Goal: Task Accomplishment & Management: Manage account settings

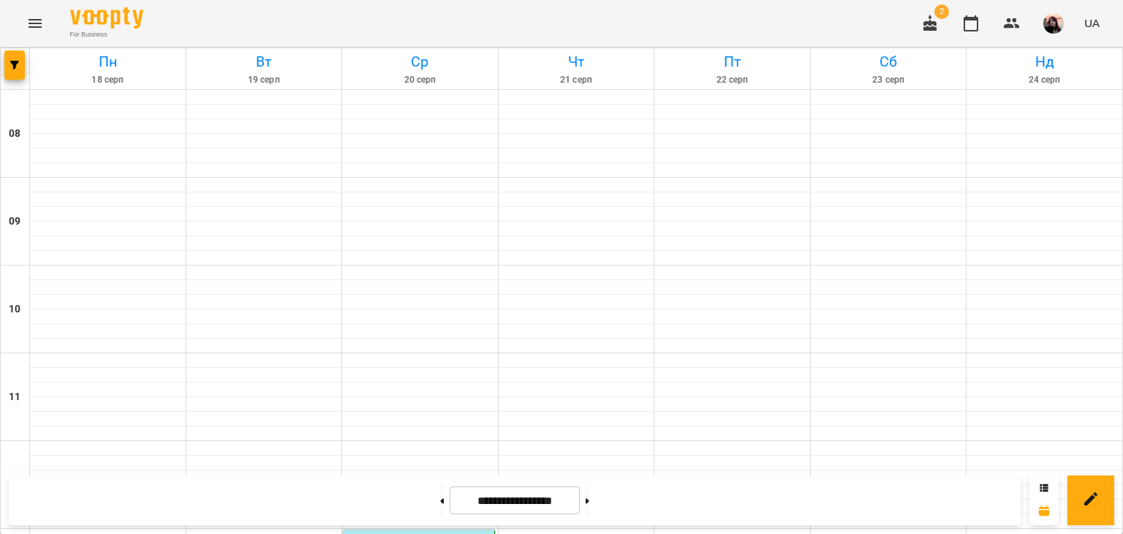
scroll to position [804, 0]
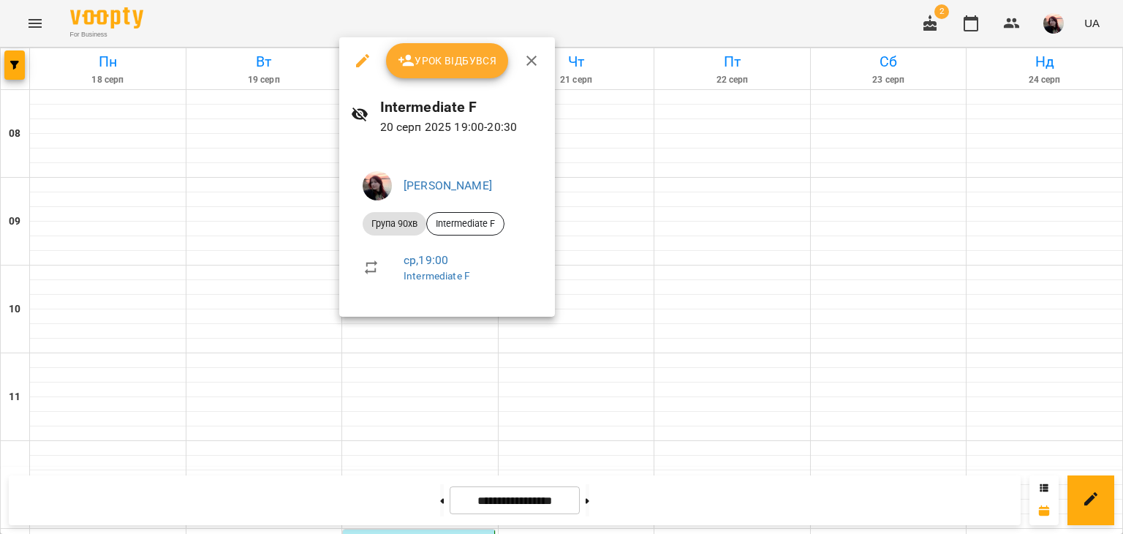
click at [428, 52] on span "Урок відбувся" at bounding box center [447, 61] width 99 height 18
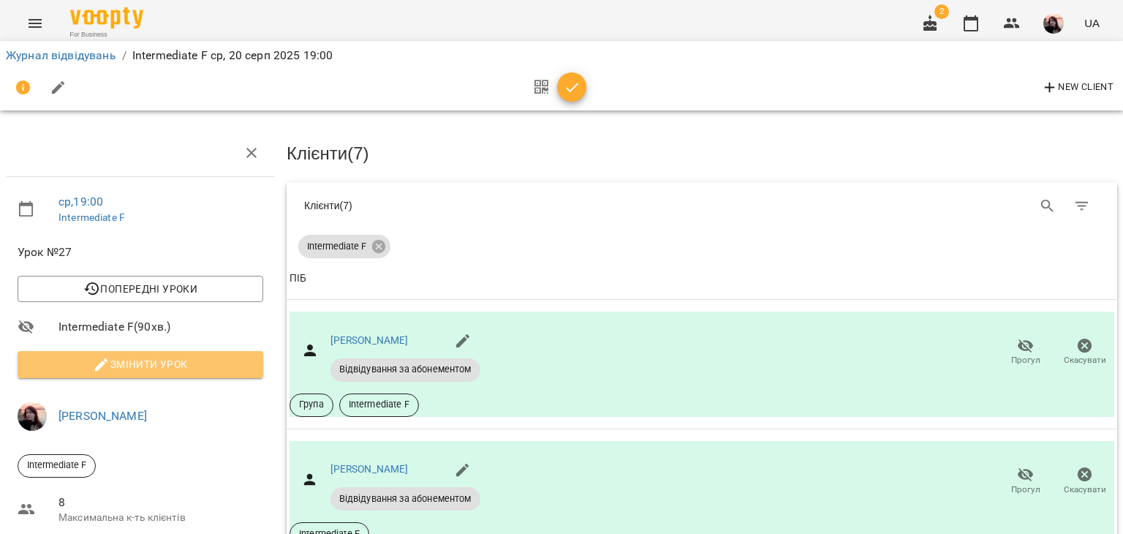
click at [222, 368] on span "Змінити урок" at bounding box center [140, 364] width 222 height 18
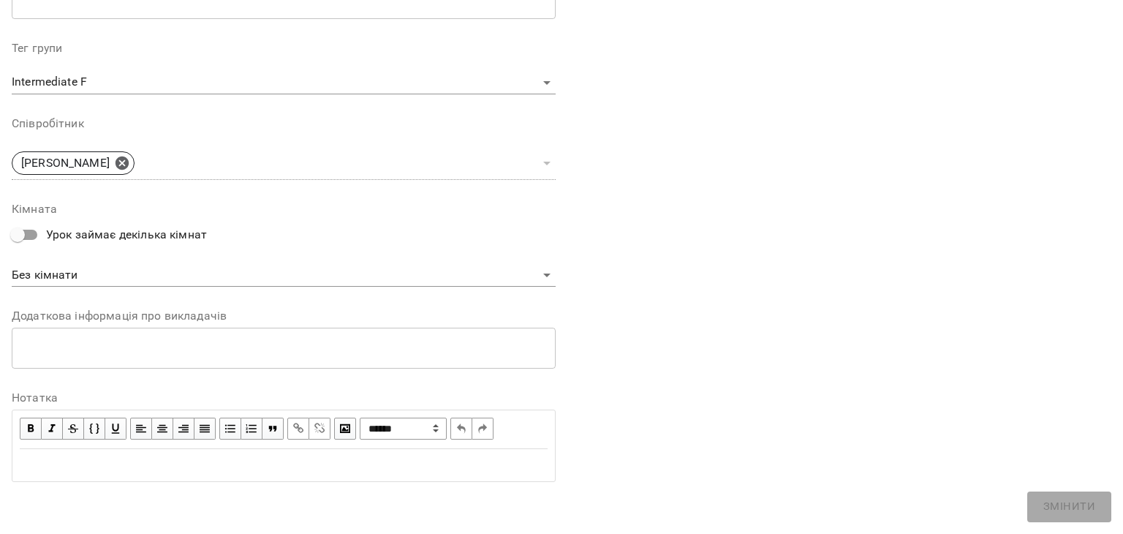
click at [145, 463] on div "Edit text" at bounding box center [284, 465] width 528 height 18
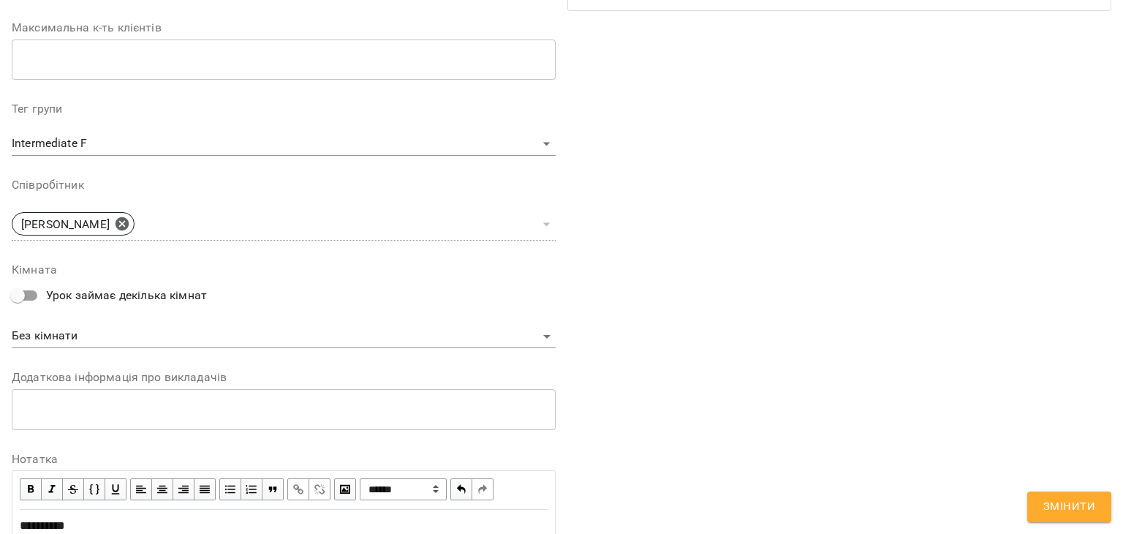
scroll to position [499, 0]
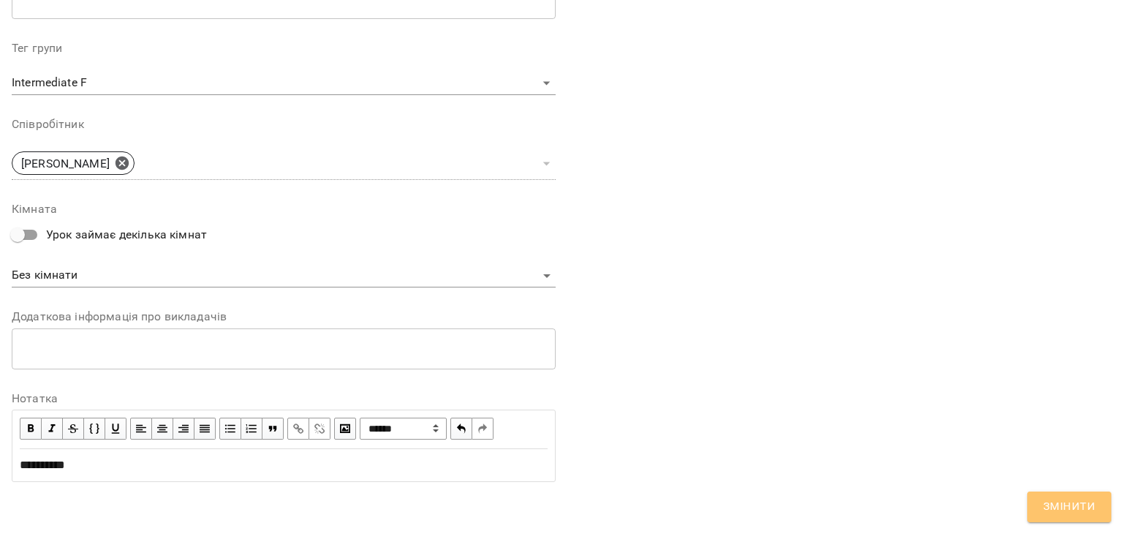
click at [1082, 503] on span "Змінити" at bounding box center [1069, 506] width 52 height 19
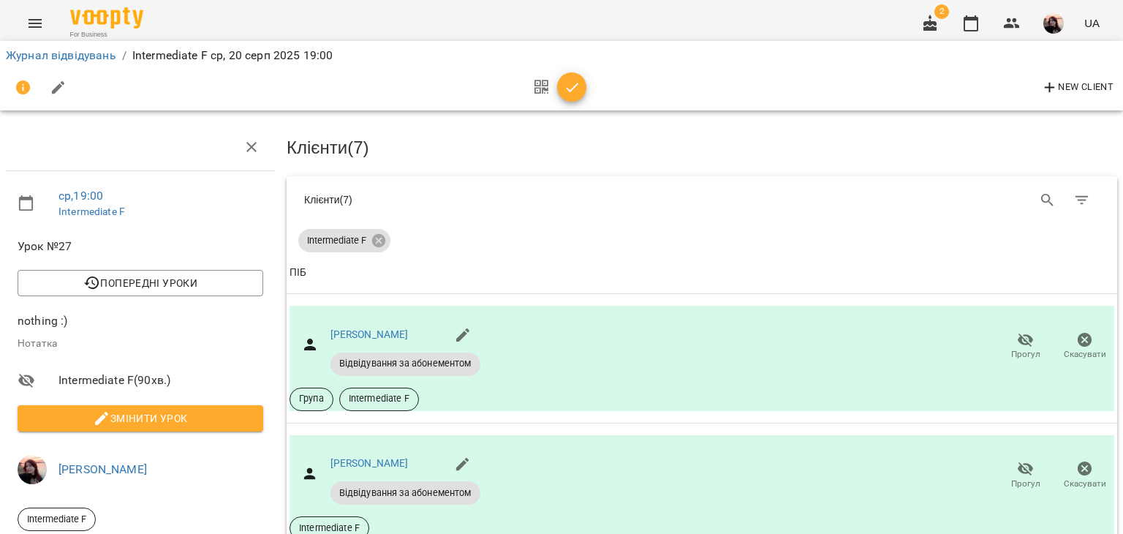
scroll to position [512, 0]
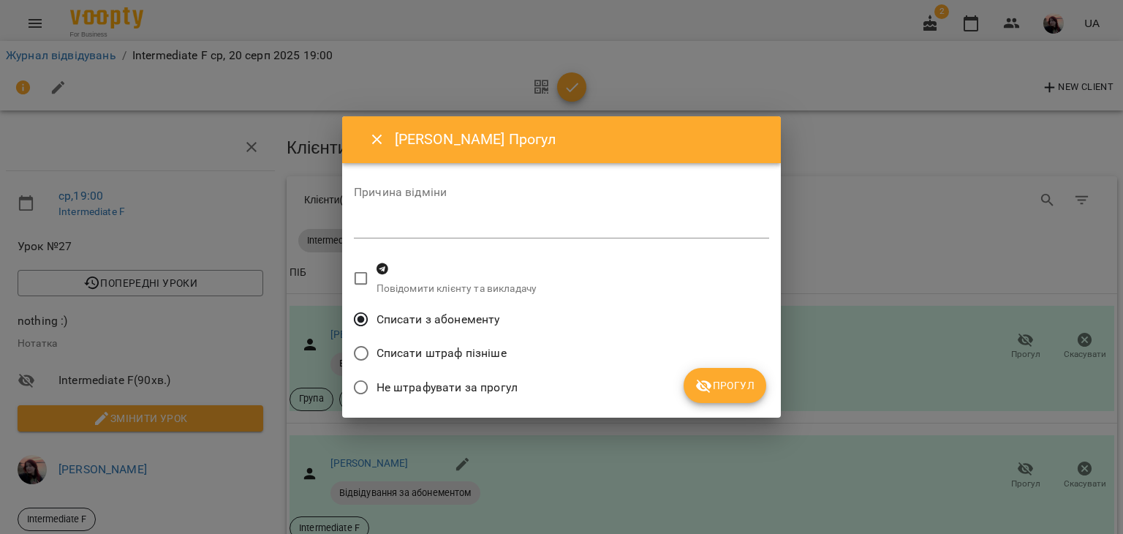
click at [732, 390] on span "Прогул" at bounding box center [724, 385] width 59 height 18
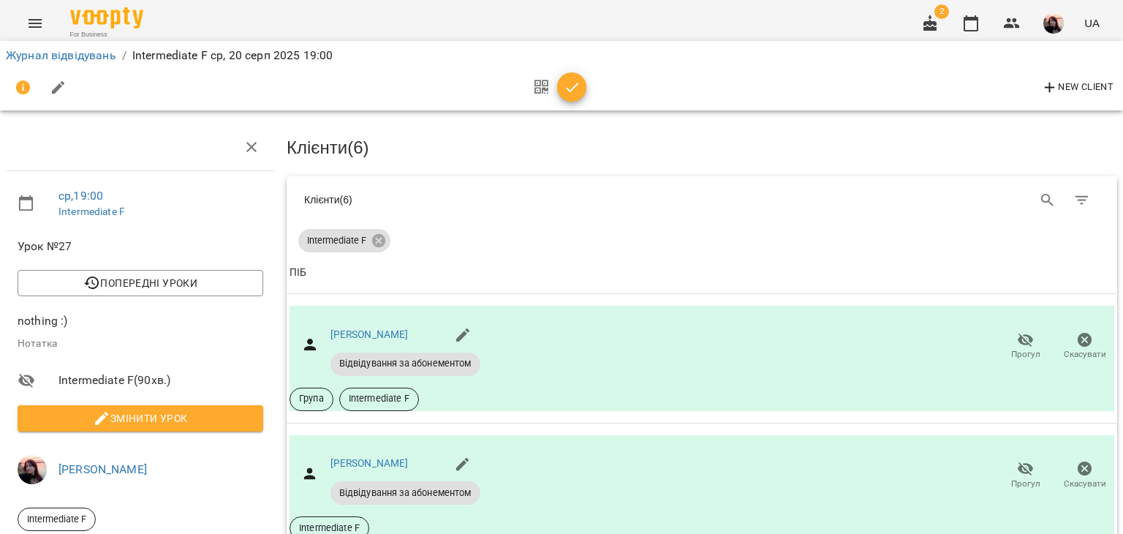
scroll to position [728, 0]
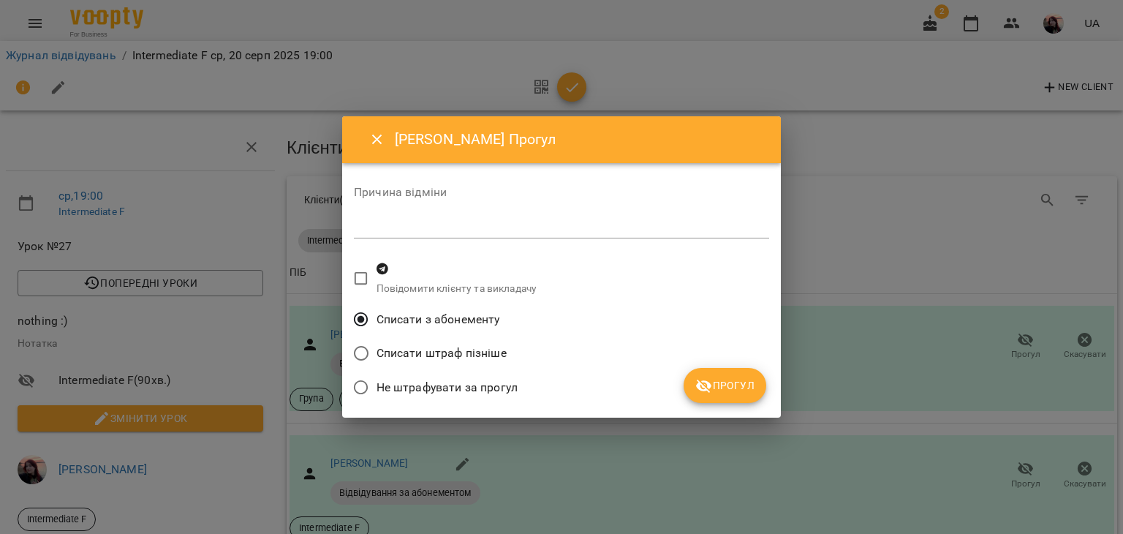
click at [731, 392] on span "Прогул" at bounding box center [724, 385] width 59 height 18
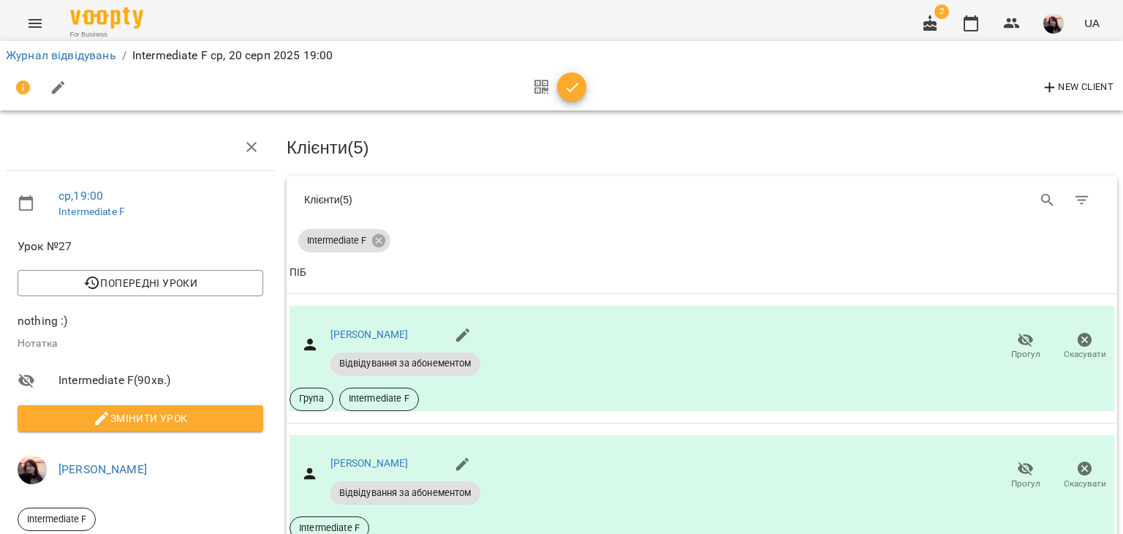
scroll to position [0, 0]
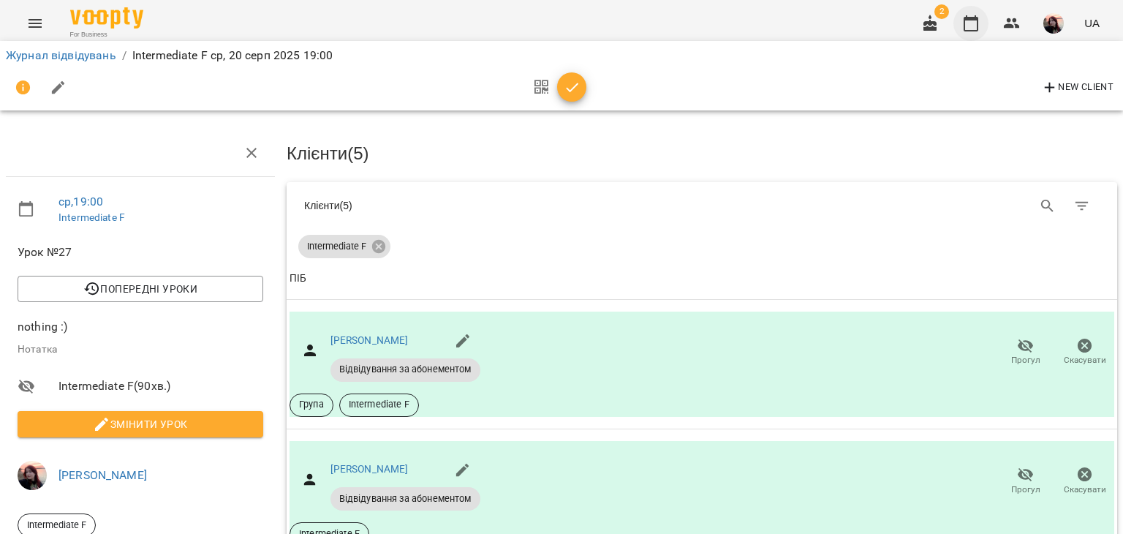
click at [980, 23] on button "button" at bounding box center [970, 23] width 35 height 35
